Goal: Information Seeking & Learning: Find specific fact

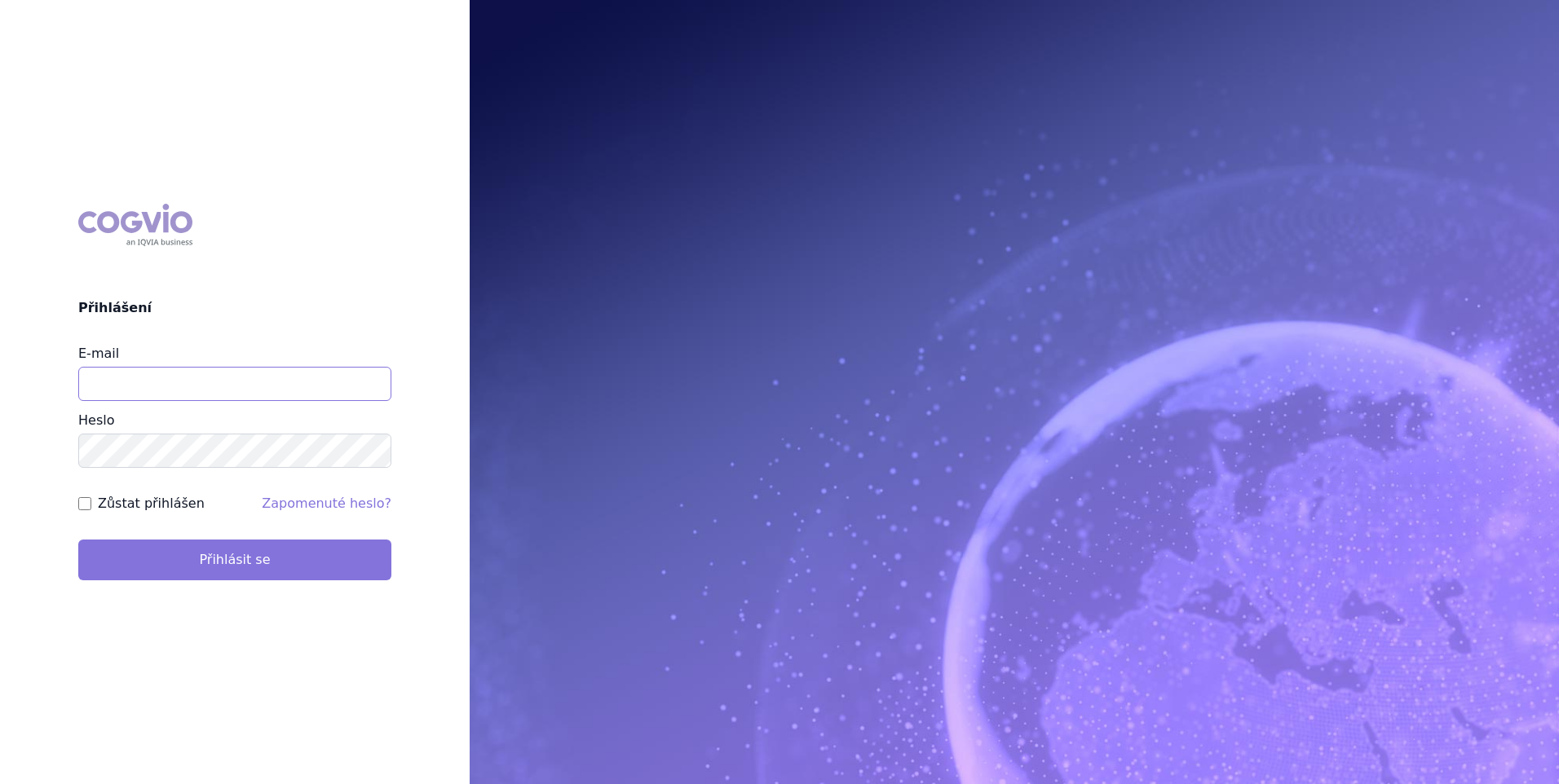
type input "zuzana_zikmundova@accord-healthcare.com"
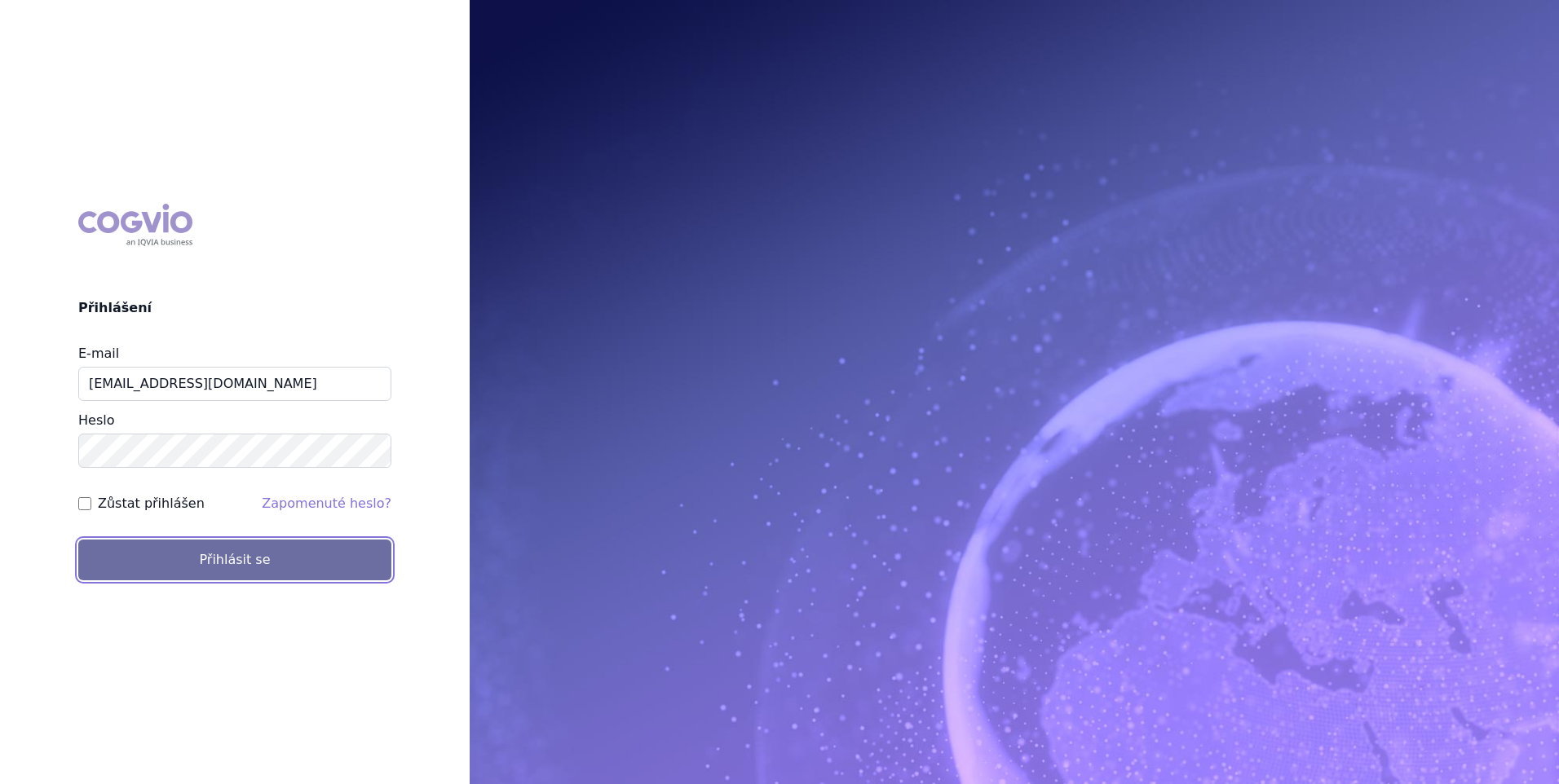
drag, startPoint x: 234, startPoint y: 555, endPoint x: 507, endPoint y: 302, distance: 372.2
click at [234, 554] on button "Přihlásit se" at bounding box center [234, 560] width 313 height 41
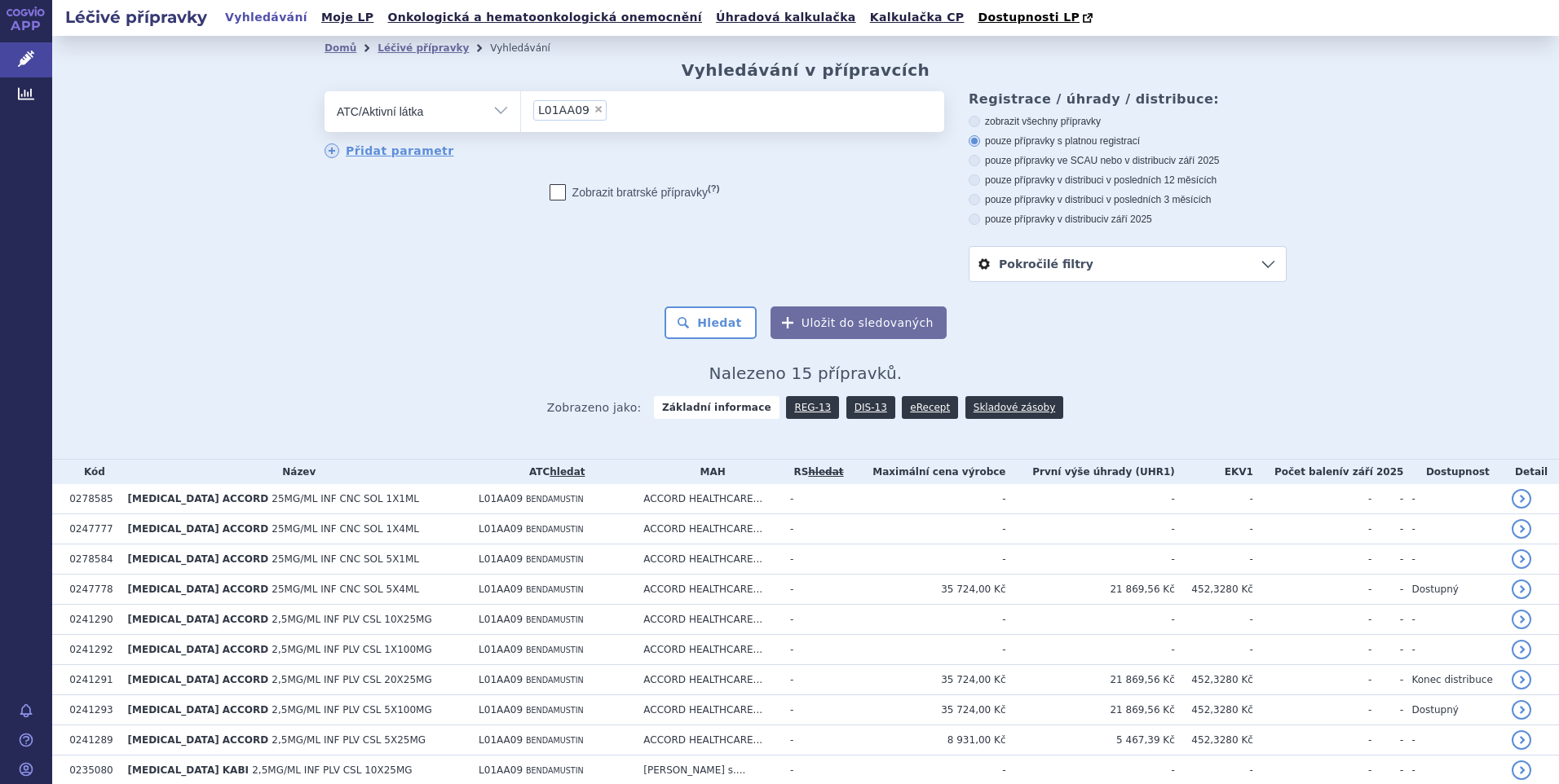
drag, startPoint x: 0, startPoint y: 0, endPoint x: 495, endPoint y: 107, distance: 506.4
click at [495, 107] on select "Vše Přípravek/SUKL kód MAH VPOIS ATC/Aktivní látka Léková forma Síla" at bounding box center [422, 109] width 196 height 37
click at [593, 107] on span "×" at bounding box center [598, 109] width 10 height 10
click at [521, 107] on select "L01AA09" at bounding box center [520, 110] width 1 height 41
select select
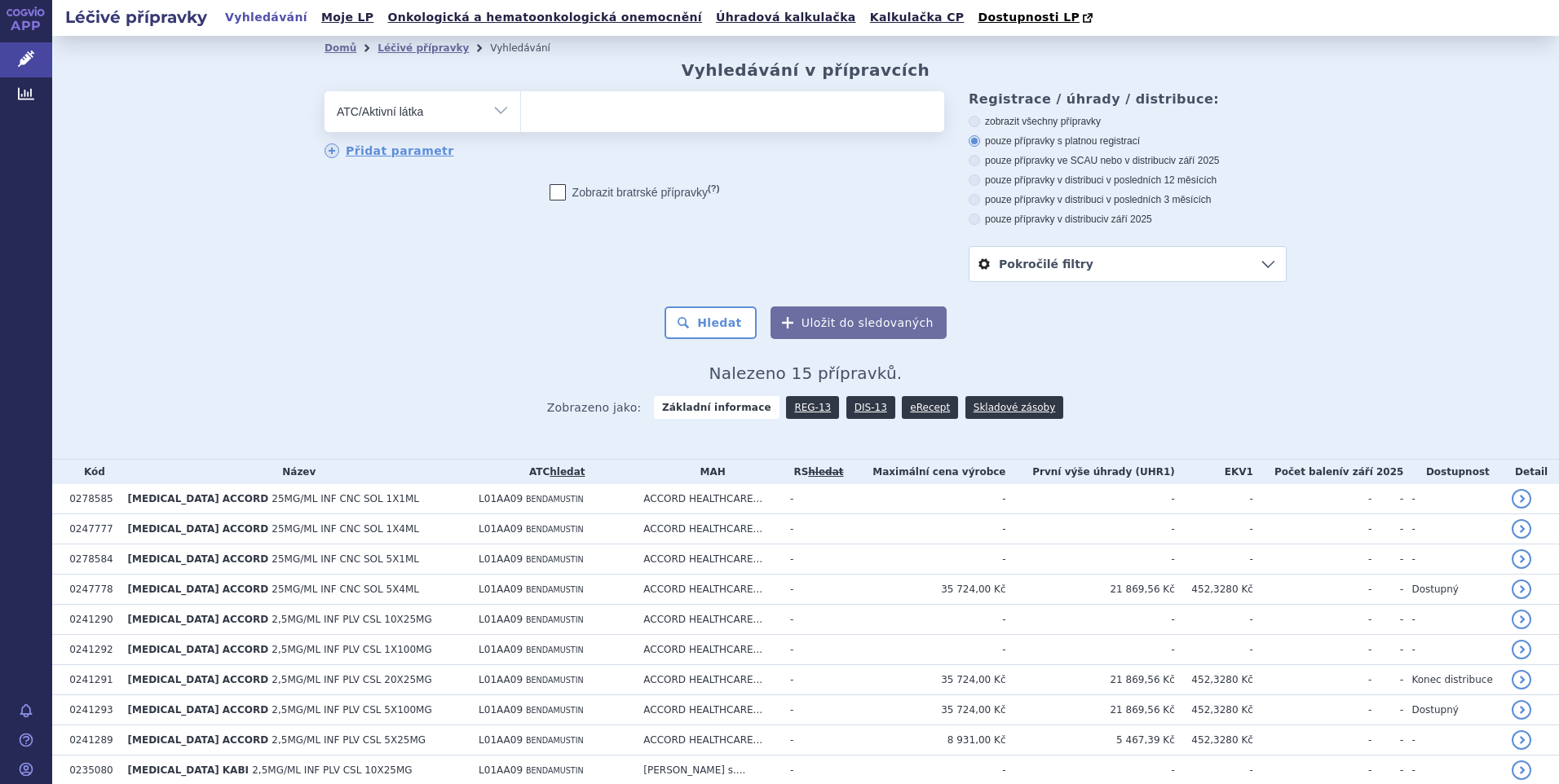
click at [494, 111] on select "Vše Přípravek/SUKL kód MAH VPOIS ATC/Aktivní látka Léková forma Síla" at bounding box center [422, 109] width 196 height 37
click at [325, 92] on select "Vše Přípravek/SUKL kód MAH VPOIS ATC/Aktivní látka Léková forma Síla" at bounding box center [422, 109] width 196 height 37
click at [573, 120] on ul at bounding box center [732, 108] width 423 height 34
click at [521, 120] on select at bounding box center [520, 110] width 1 height 41
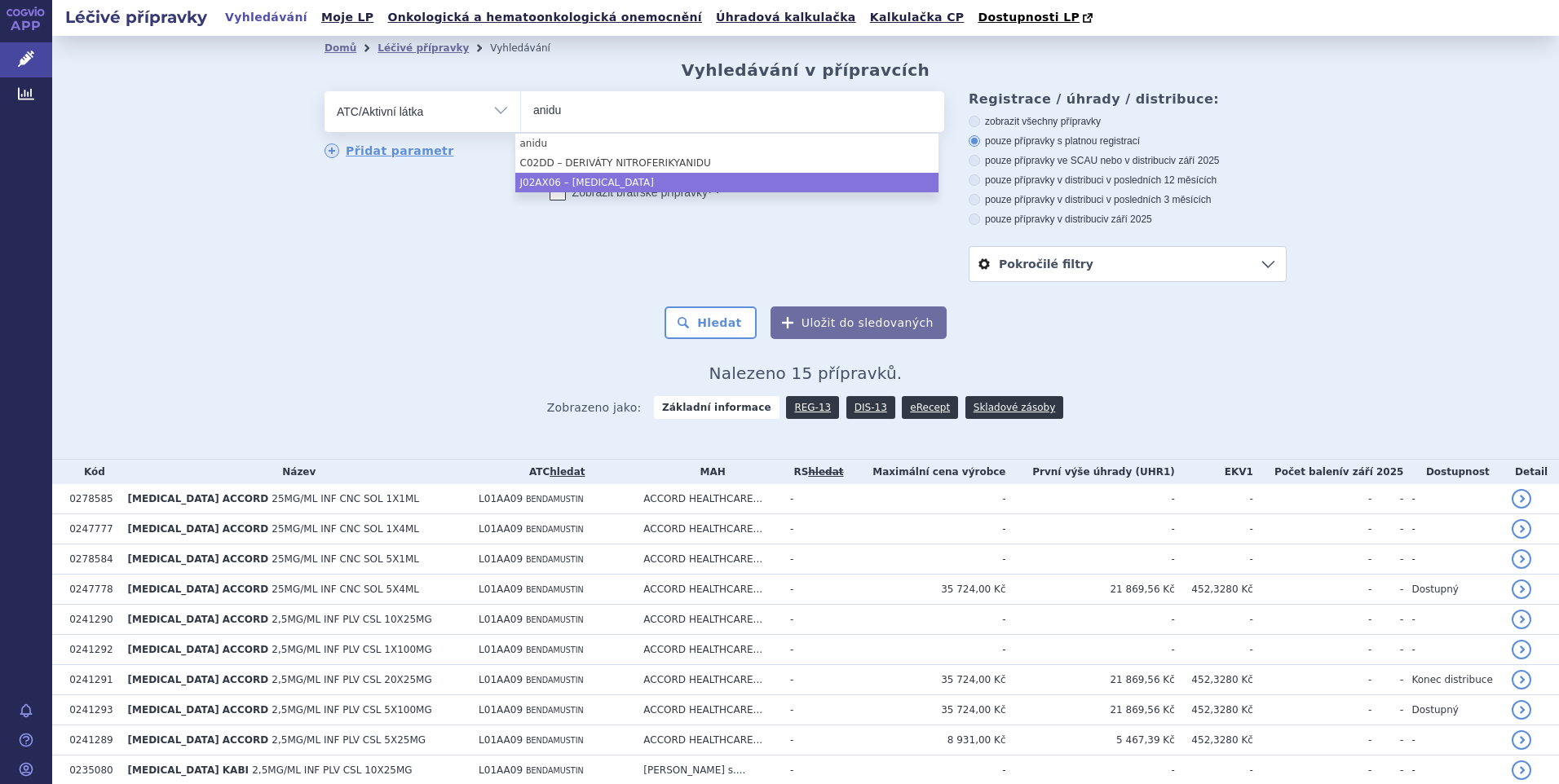
type input "anidu"
select select "J02AX06"
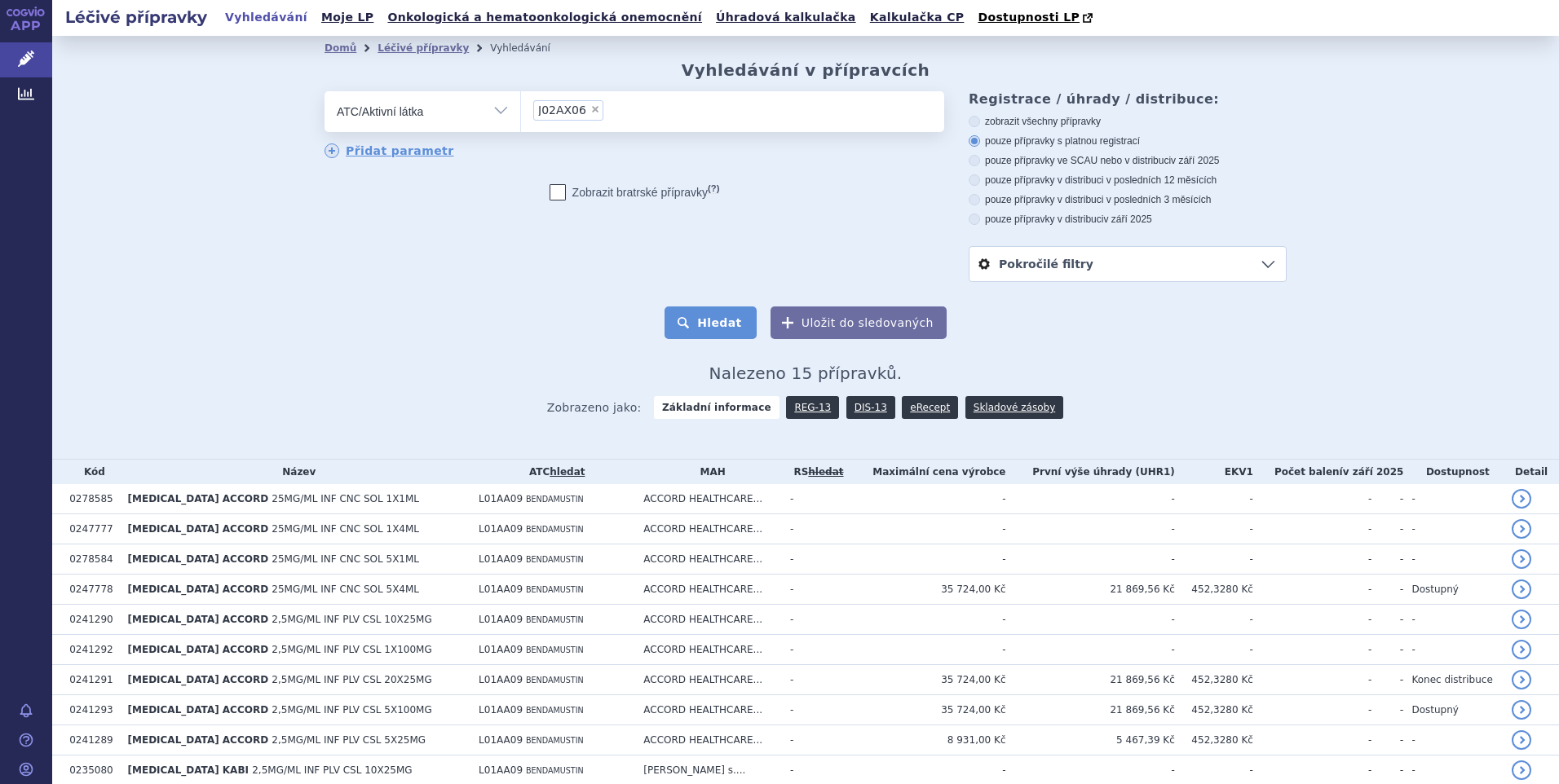
click at [709, 325] on button "Hledat" at bounding box center [711, 323] width 92 height 32
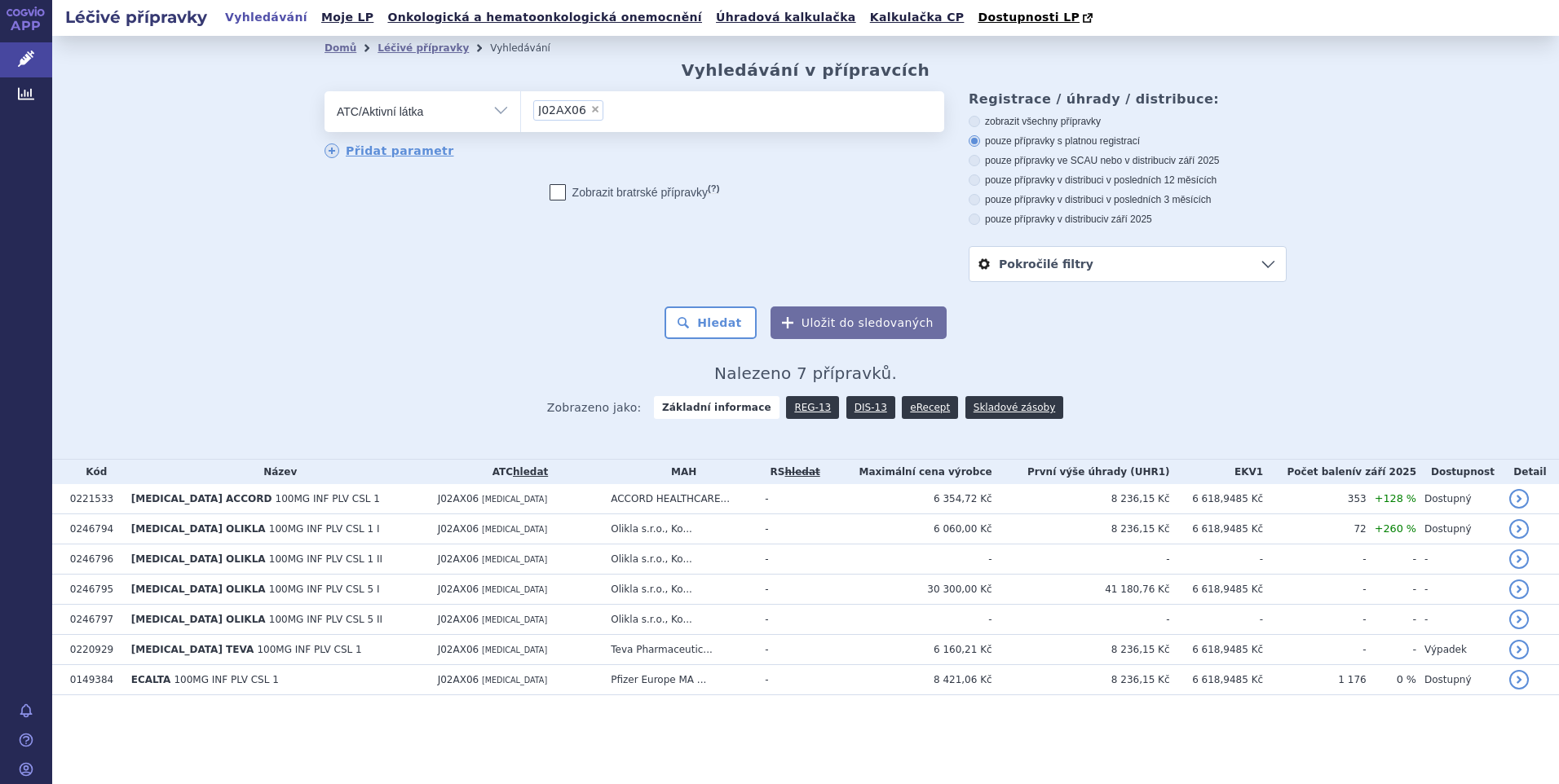
click at [974, 220] on icon at bounding box center [974, 219] width 12 height 12
click at [974, 220] on input "pouze přípravky v distribuci v září 2025" at bounding box center [976, 222] width 11 height 11
radio input "true"
click at [719, 321] on button "Hledat" at bounding box center [711, 323] width 92 height 32
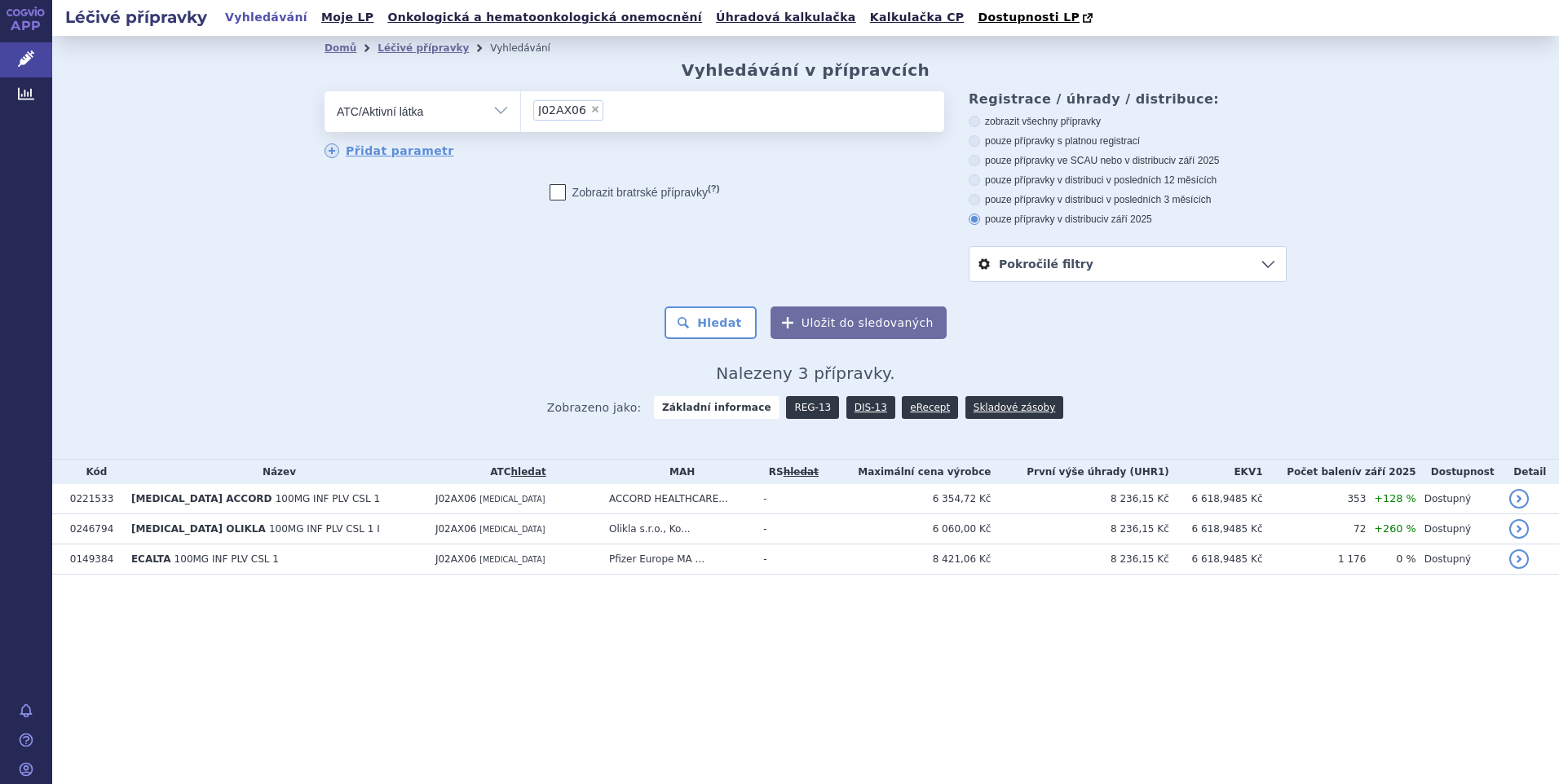
click at [812, 404] on link "REG-13" at bounding box center [812, 406] width 53 height 23
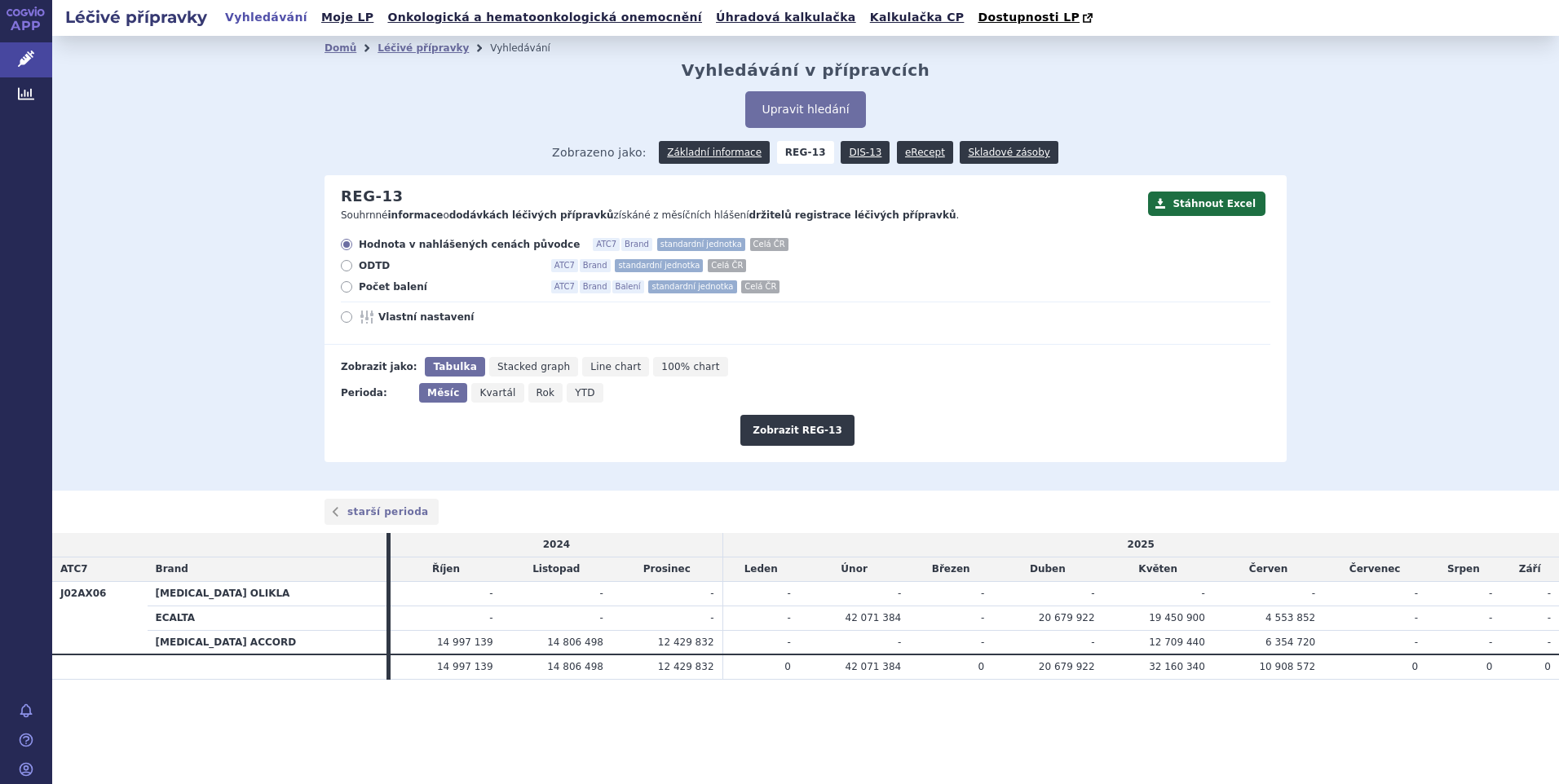
click at [347, 281] on label "Počet balení ATC7 Brand Balení standardní jednotka Celá ČR" at bounding box center [805, 287] width 930 height 13
click at [347, 284] on input "Počet balení ATC7 Brand Balení standardní jednotka Celá ČR" at bounding box center [348, 289] width 11 height 11
radio input "true"
click at [800, 433] on button "Zobrazit REG-13" at bounding box center [797, 430] width 115 height 31
